Goal: Task Accomplishment & Management: Use online tool/utility

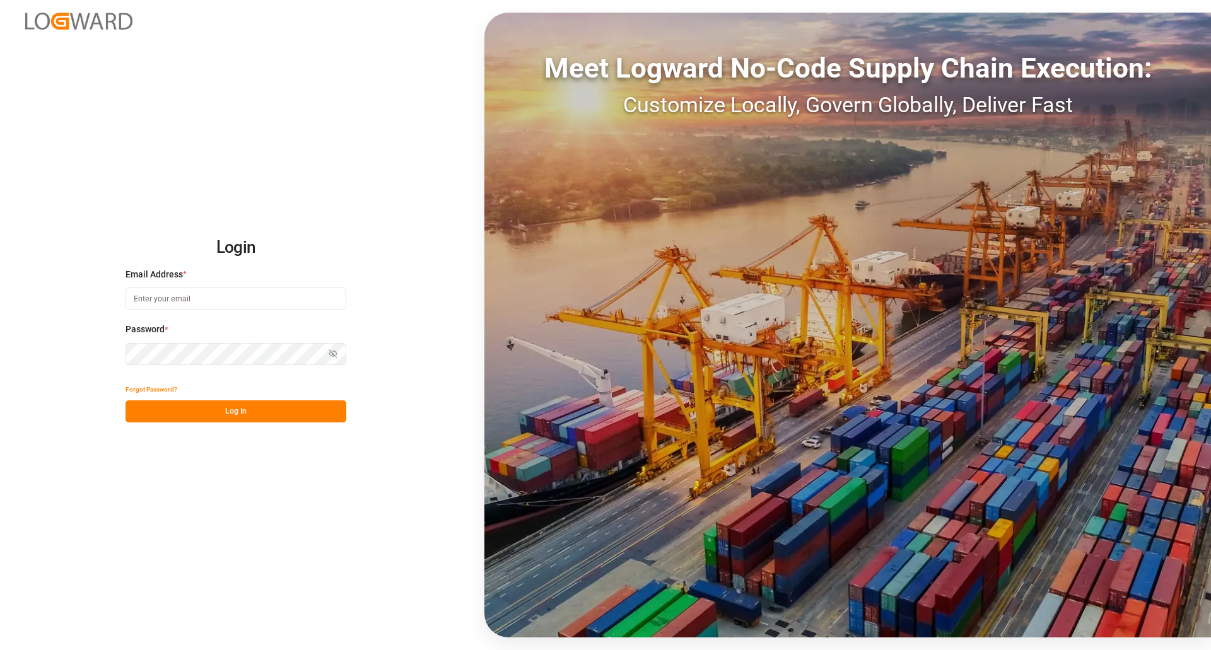
click at [182, 302] on input at bounding box center [236, 299] width 221 height 22
type input "[PERSON_NAME][EMAIL_ADDRESS][PERSON_NAME][DOMAIN_NAME]"
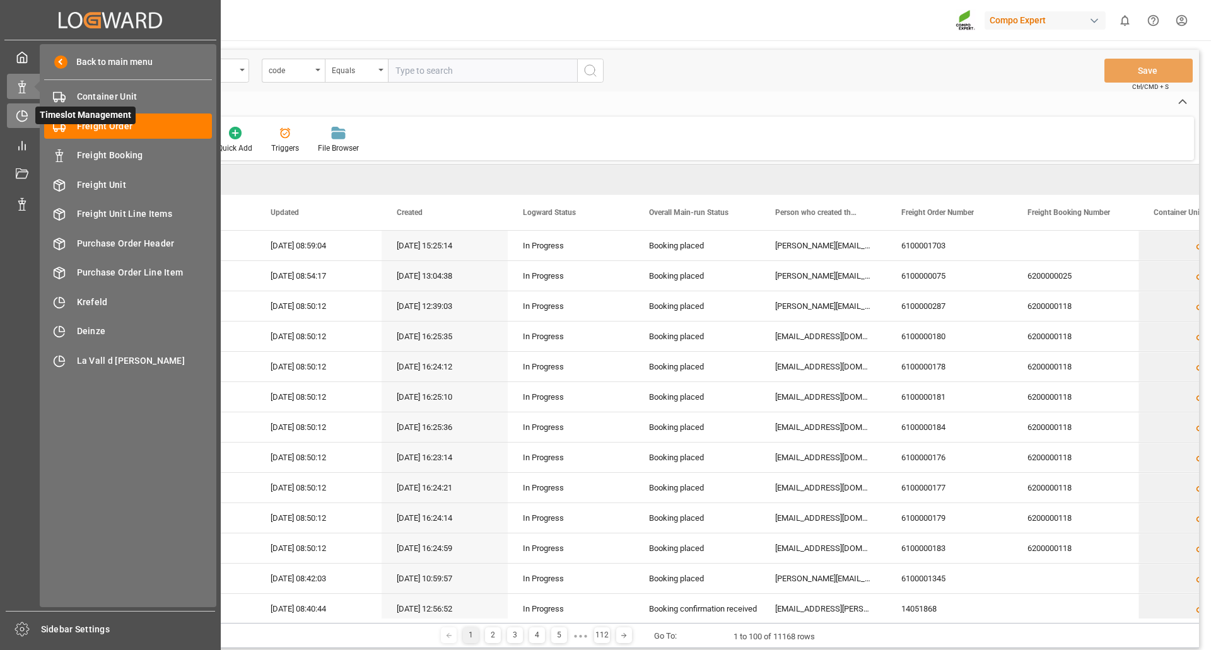
click at [12, 119] on div at bounding box center [17, 115] width 21 height 13
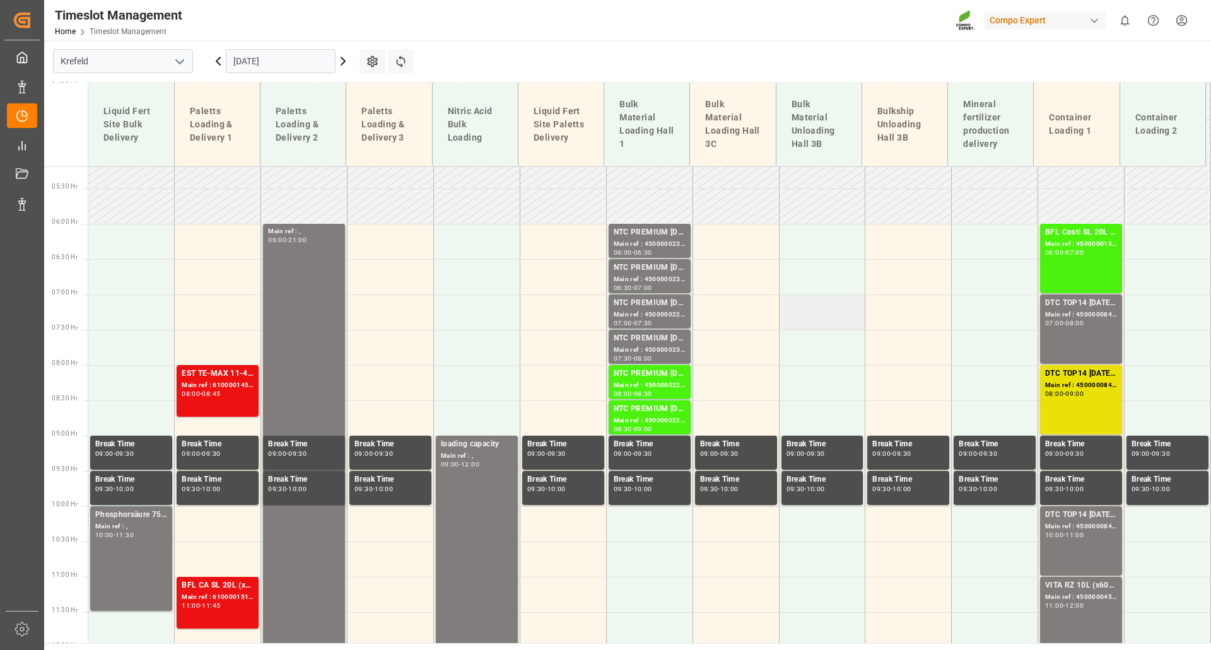
scroll to position [344, 0]
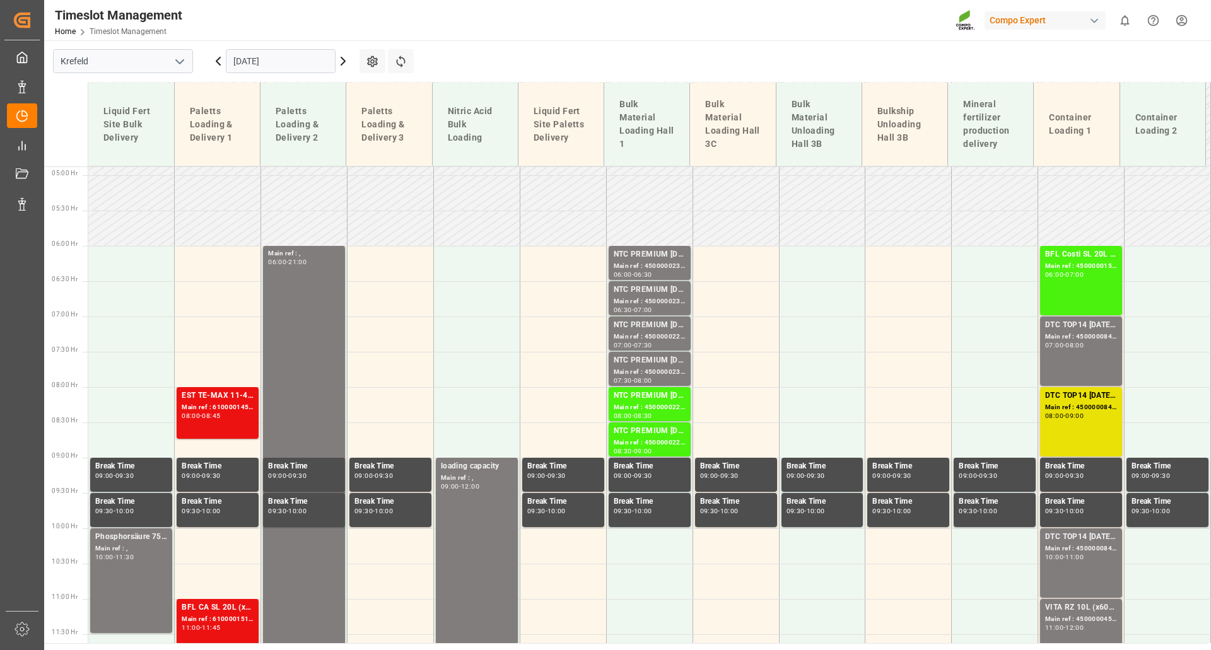
click at [342, 62] on icon at bounding box center [343, 61] width 15 height 15
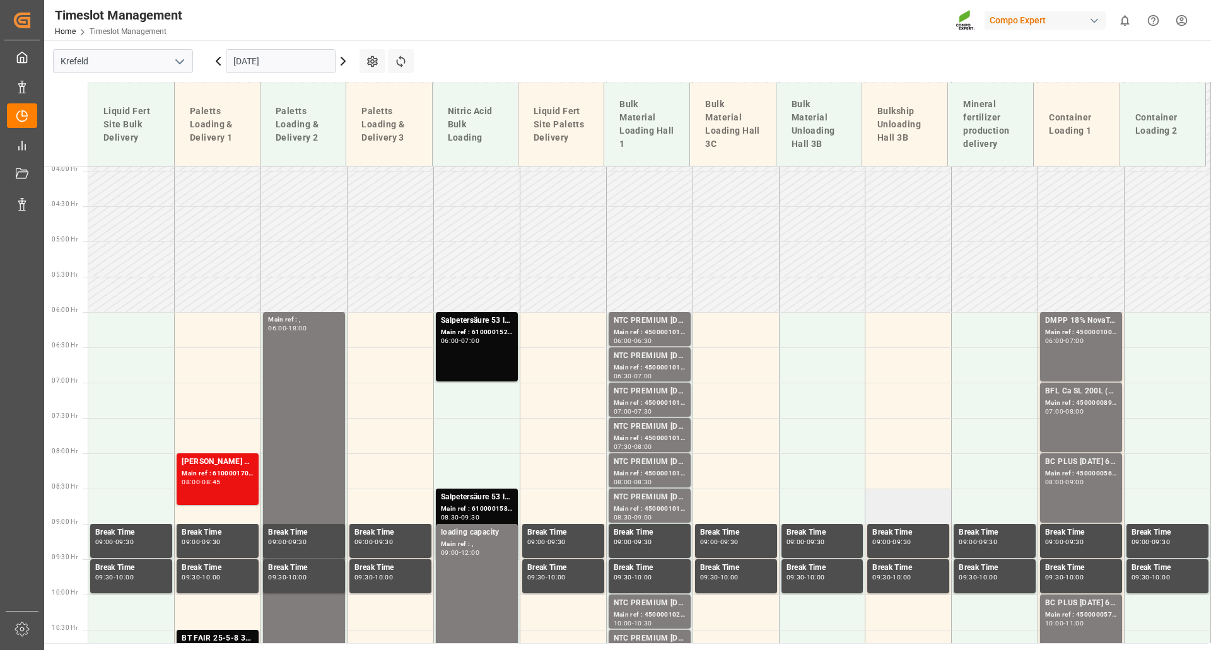
scroll to position [218, 0]
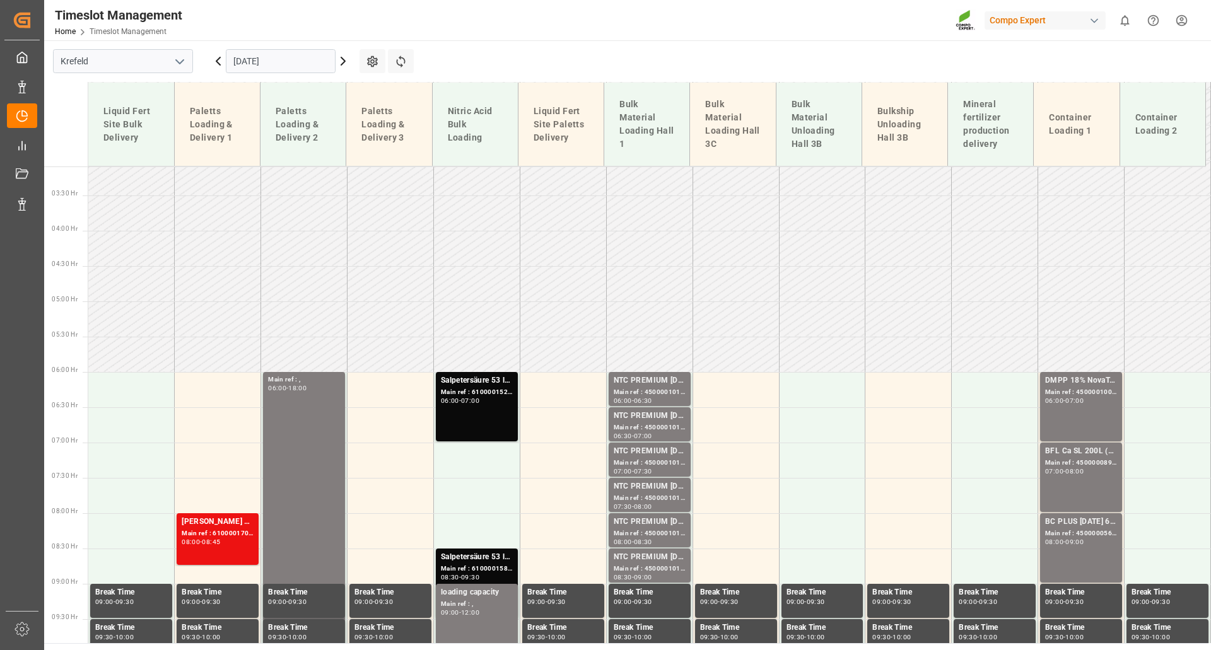
click at [343, 60] on icon at bounding box center [343, 61] width 4 height 8
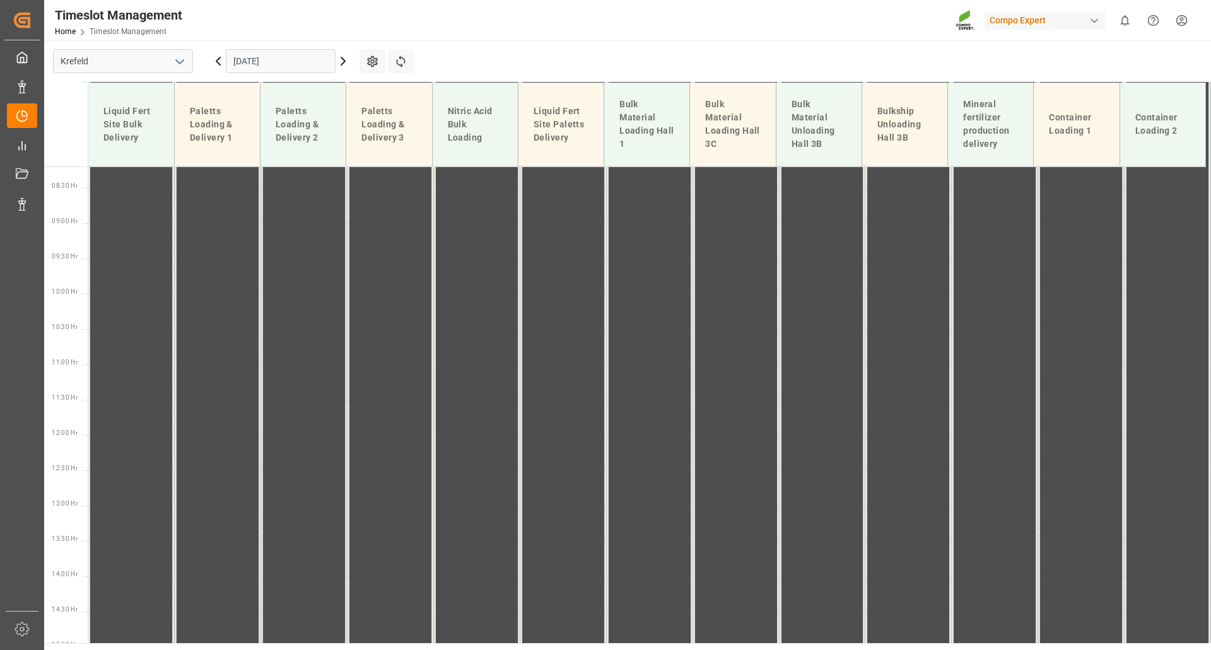
scroll to position [597, 0]
click at [342, 61] on icon at bounding box center [343, 61] width 15 height 15
click at [341, 62] on icon at bounding box center [343, 61] width 15 height 15
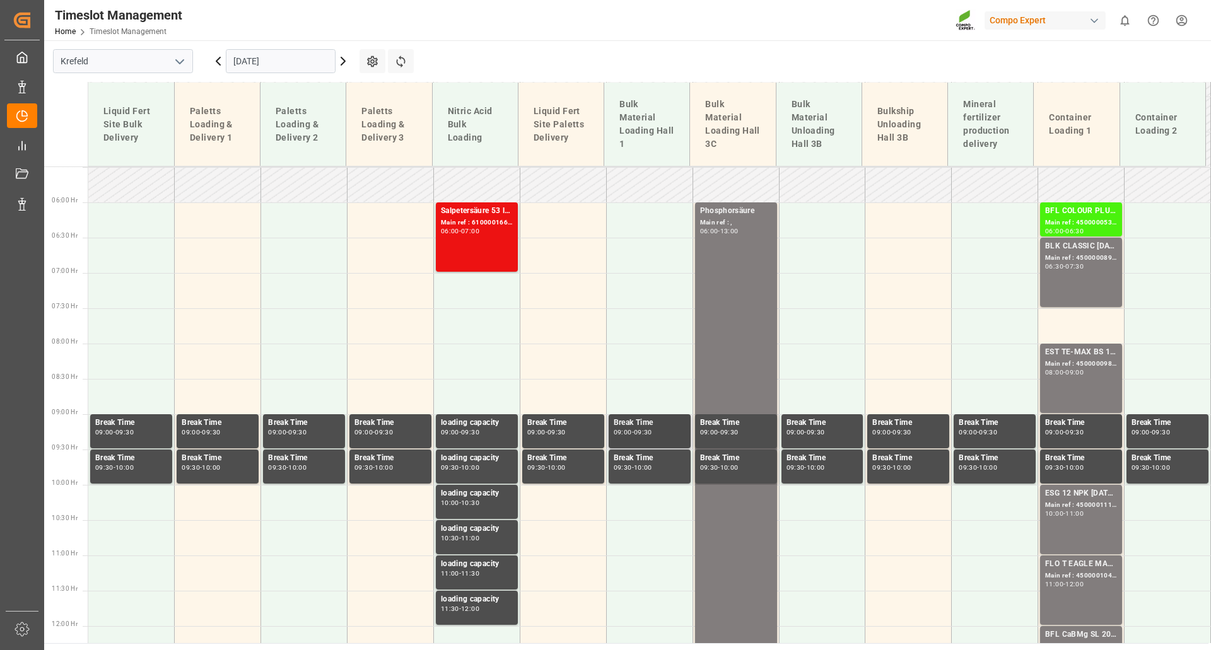
scroll to position [408, 0]
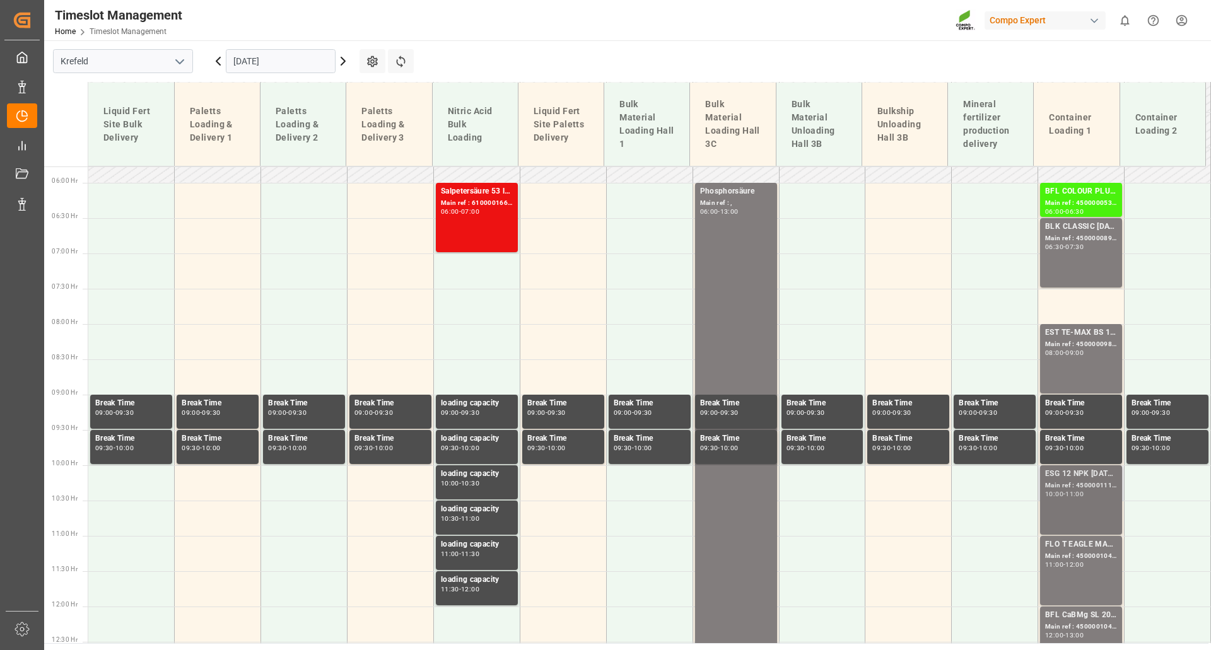
click at [1092, 481] on div "Main ref : 4500001113, 2000001086" at bounding box center [1081, 486] width 72 height 11
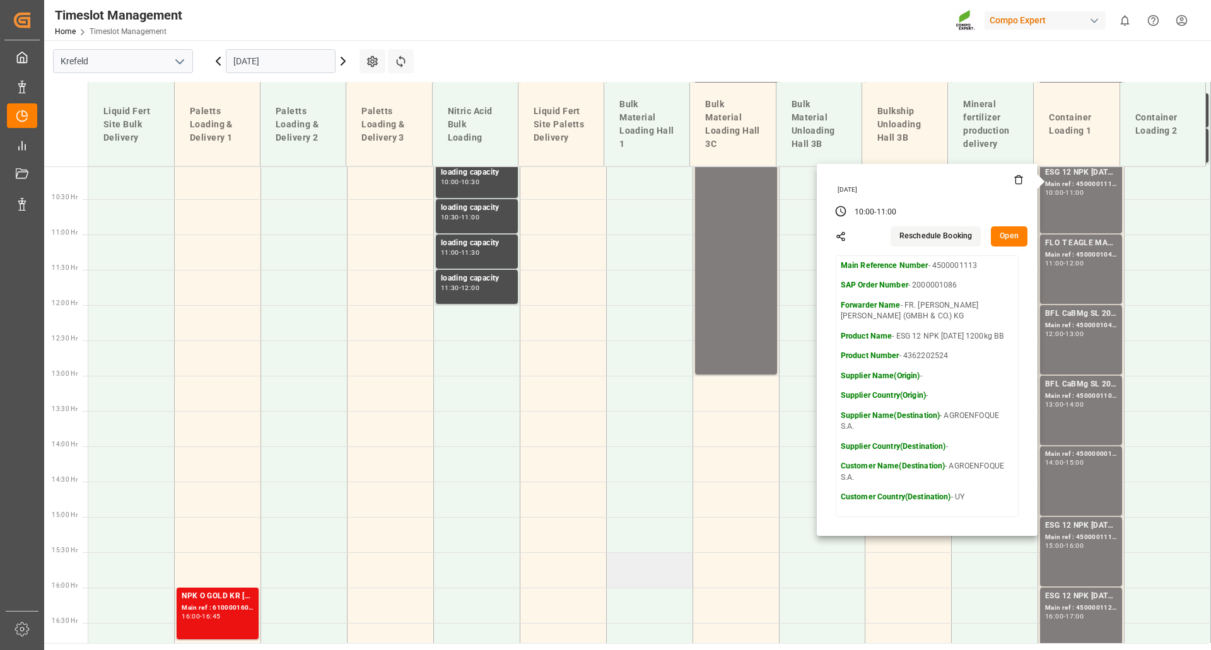
scroll to position [723, 0]
